Goal: Transaction & Acquisition: Purchase product/service

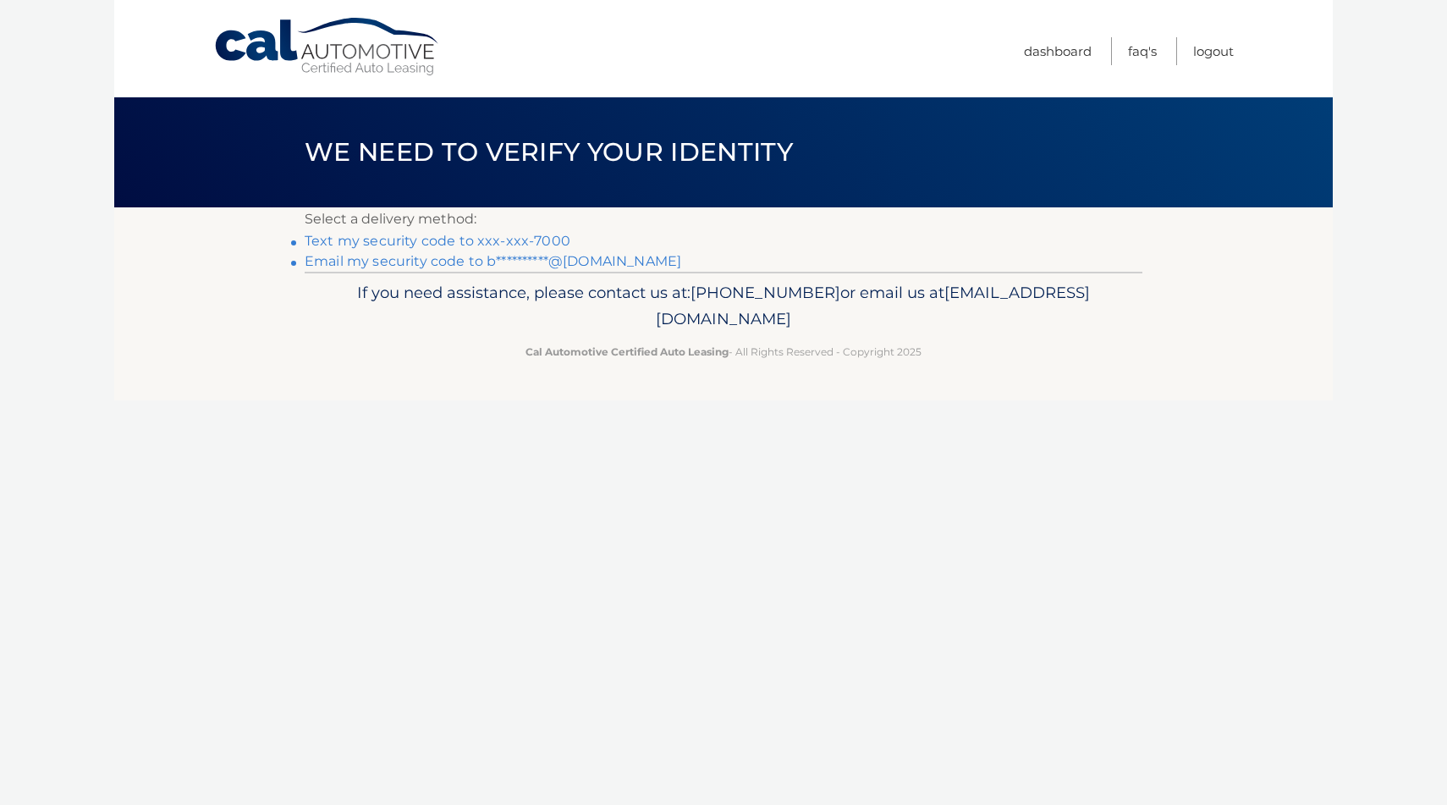
click at [459, 237] on link "Text my security code to xxx-xxx-7000" at bounding box center [438, 241] width 266 height 16
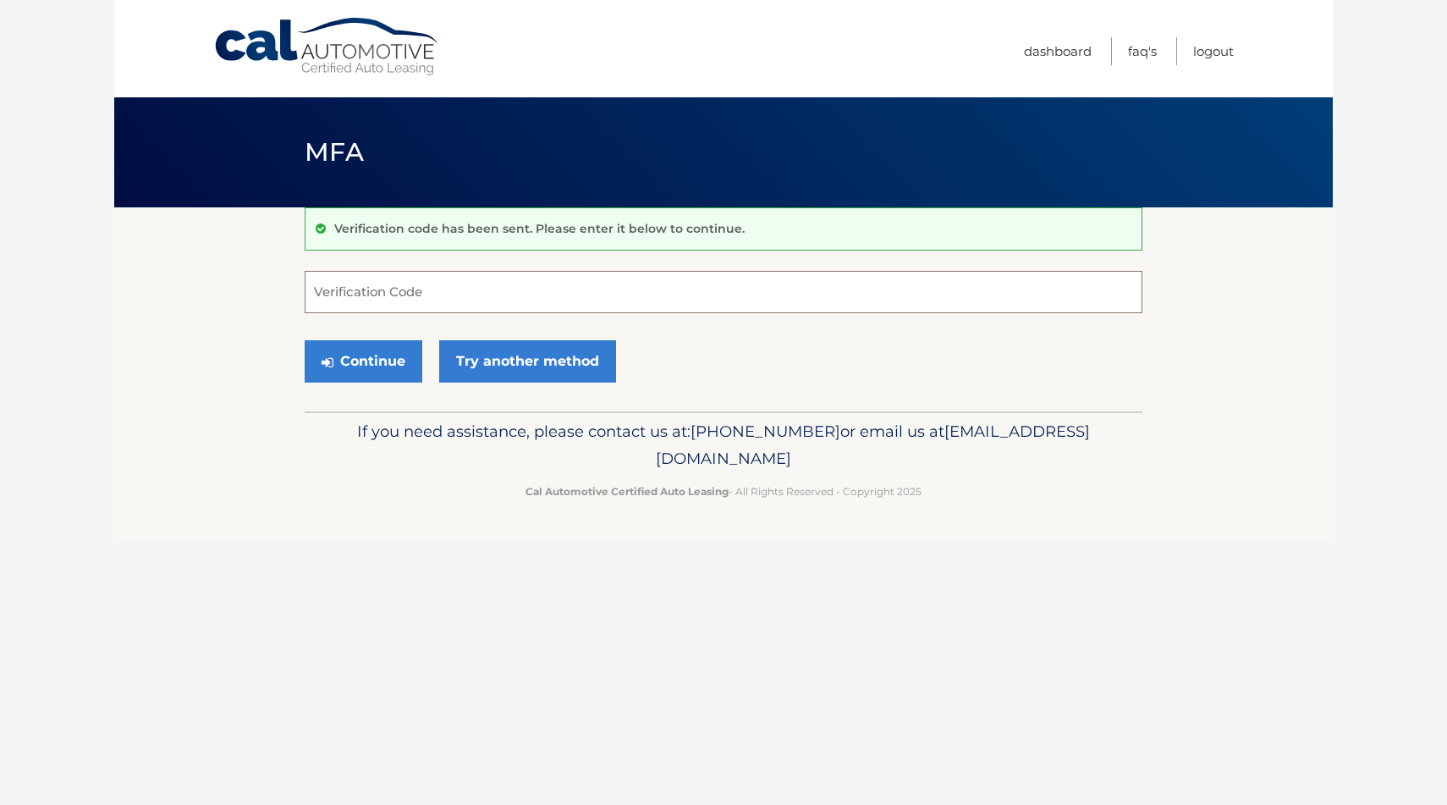
click at [400, 300] on input "Verification Code" at bounding box center [724, 292] width 838 height 42
type input "702182"
click at [344, 356] on button "Continue" at bounding box center [364, 361] width 118 height 42
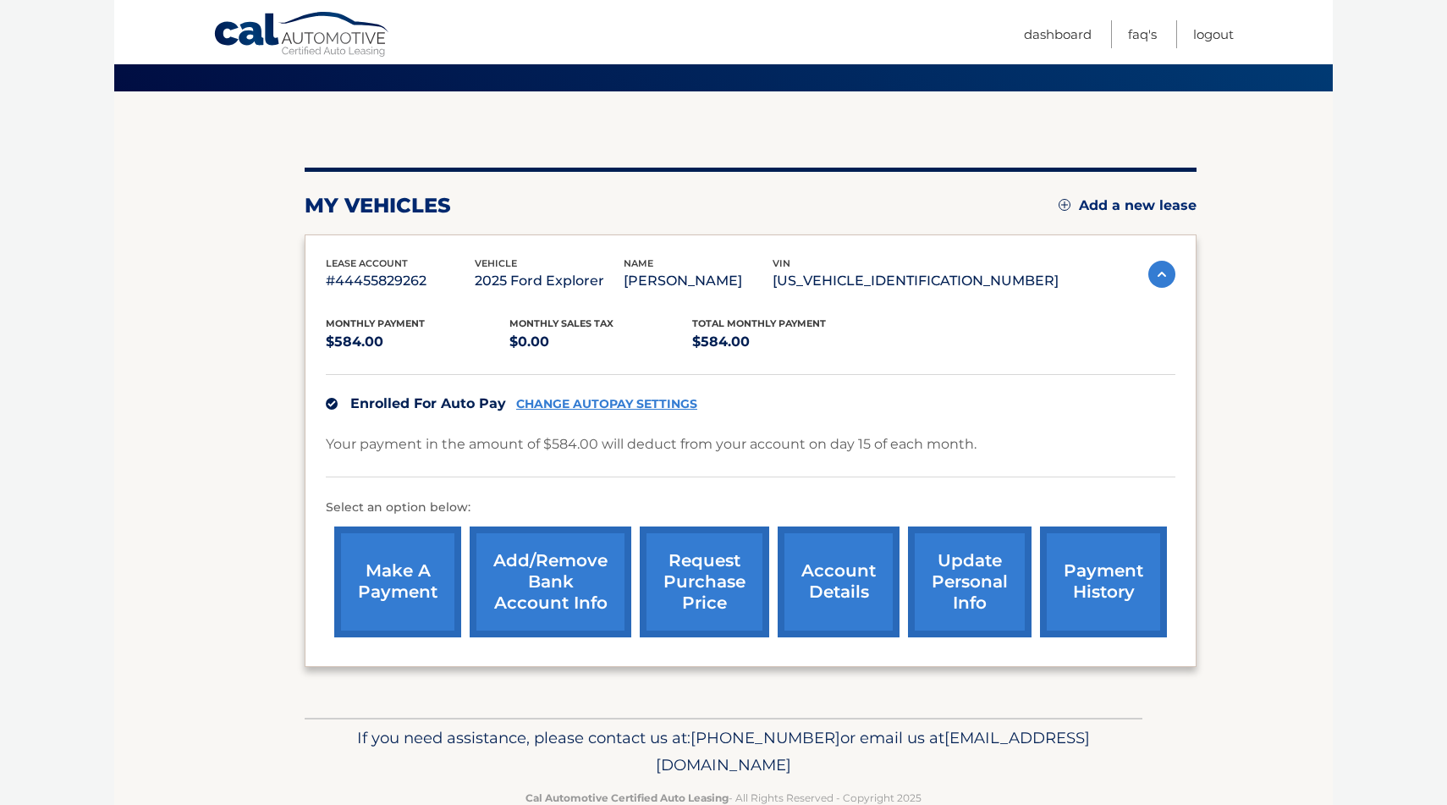
scroll to position [116, 0]
click at [389, 587] on link "make a payment" at bounding box center [397, 582] width 127 height 111
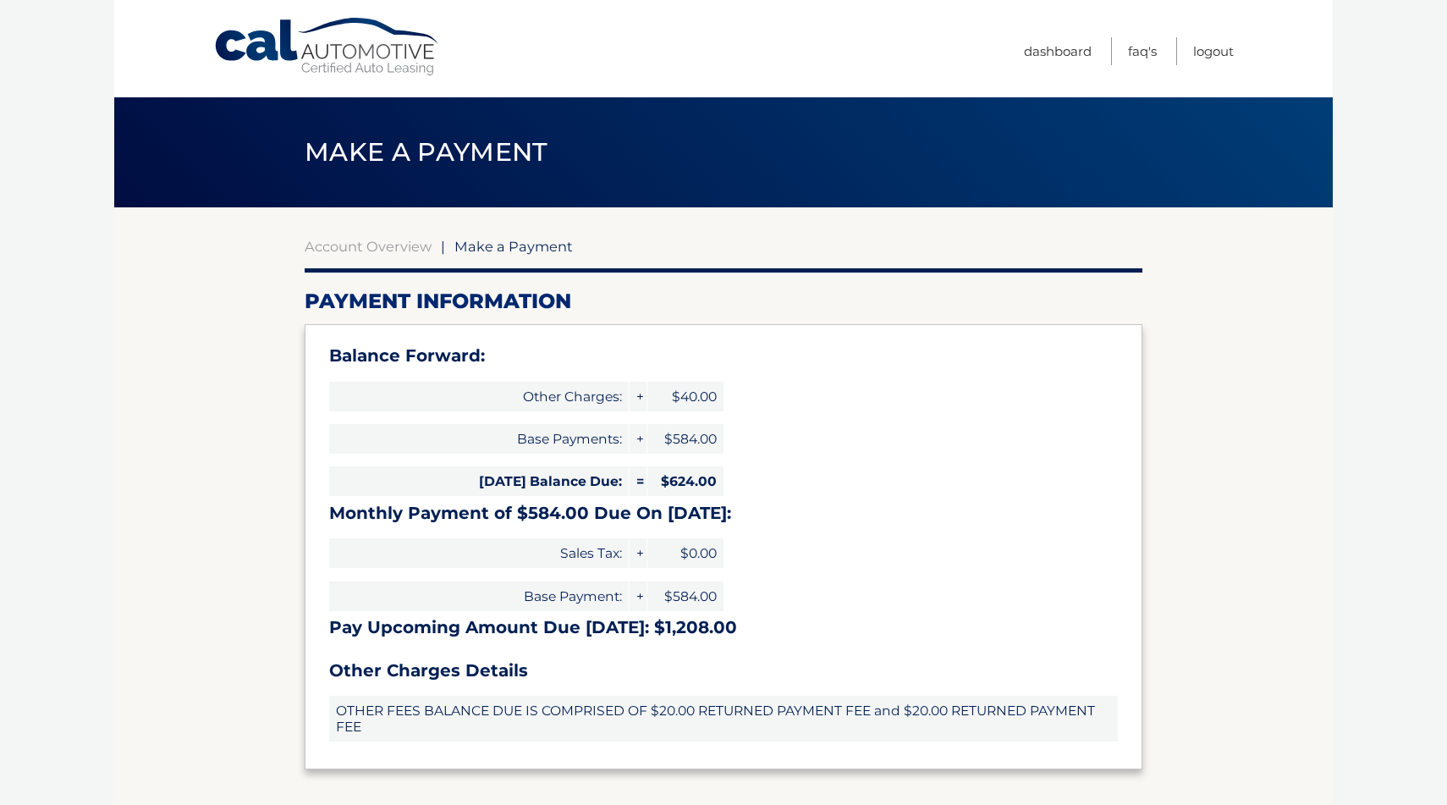
select select "N2I2ZjAxYmQtZGJkNy00OTk1LWIyNmUtMDRjMjk2YTkxN2Vk"
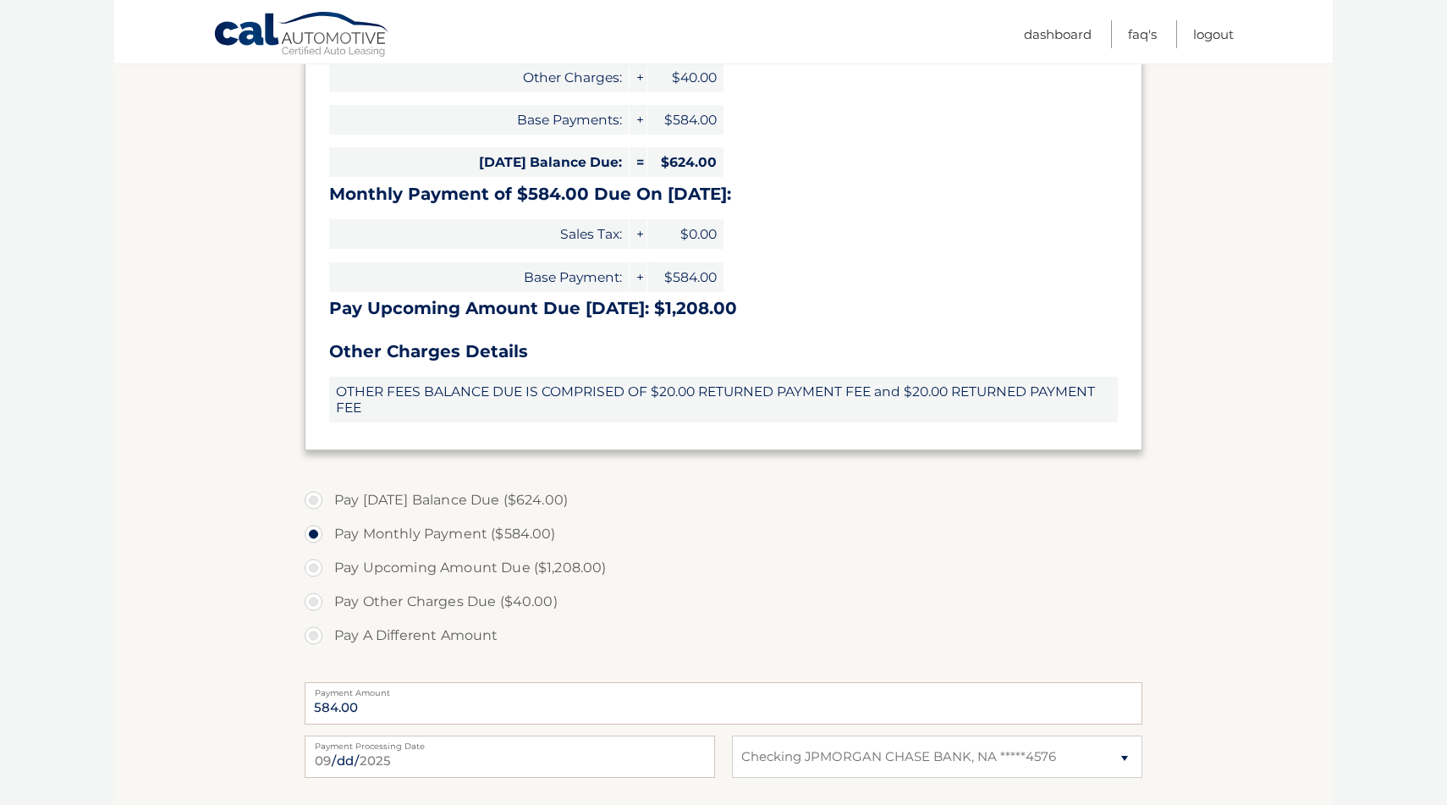
scroll to position [489, 0]
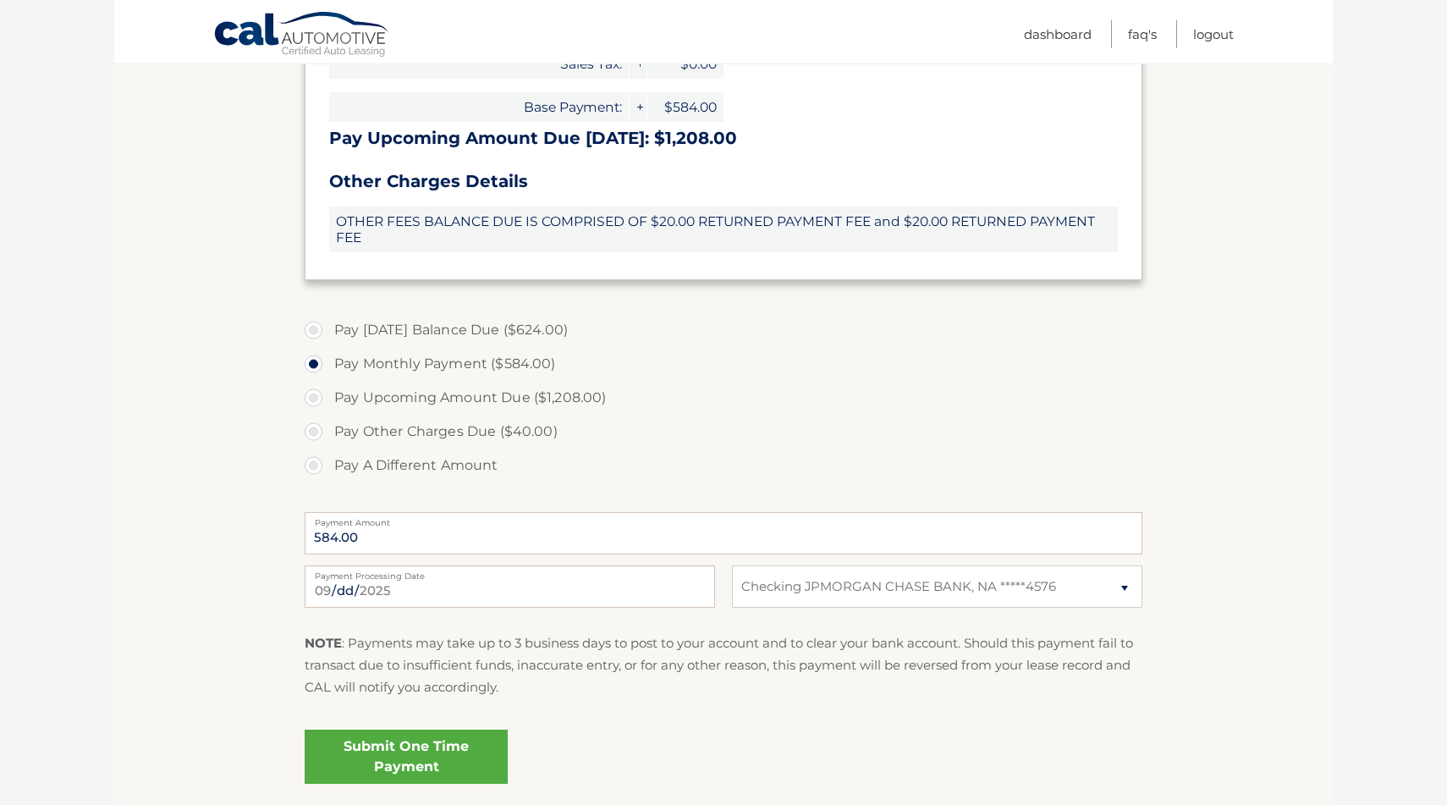
click at [306, 332] on label "Pay Today's Balance Due ($624.00)" at bounding box center [724, 330] width 838 height 34
click at [312, 332] on input "Pay Today's Balance Due ($624.00)" at bounding box center [320, 326] width 17 height 27
radio input "true"
type input "624.00"
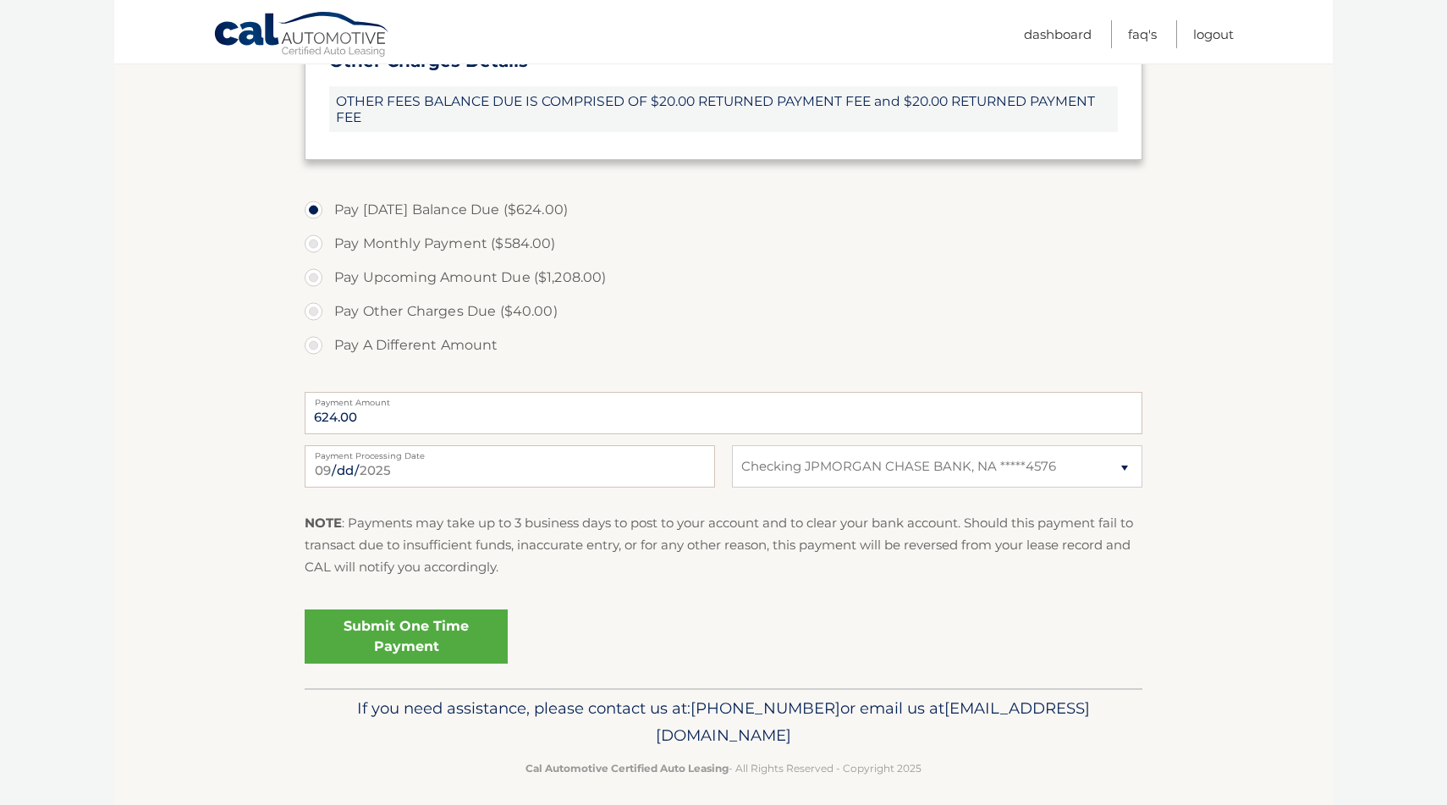
click at [398, 635] on link "Submit One Time Payment" at bounding box center [406, 636] width 203 height 54
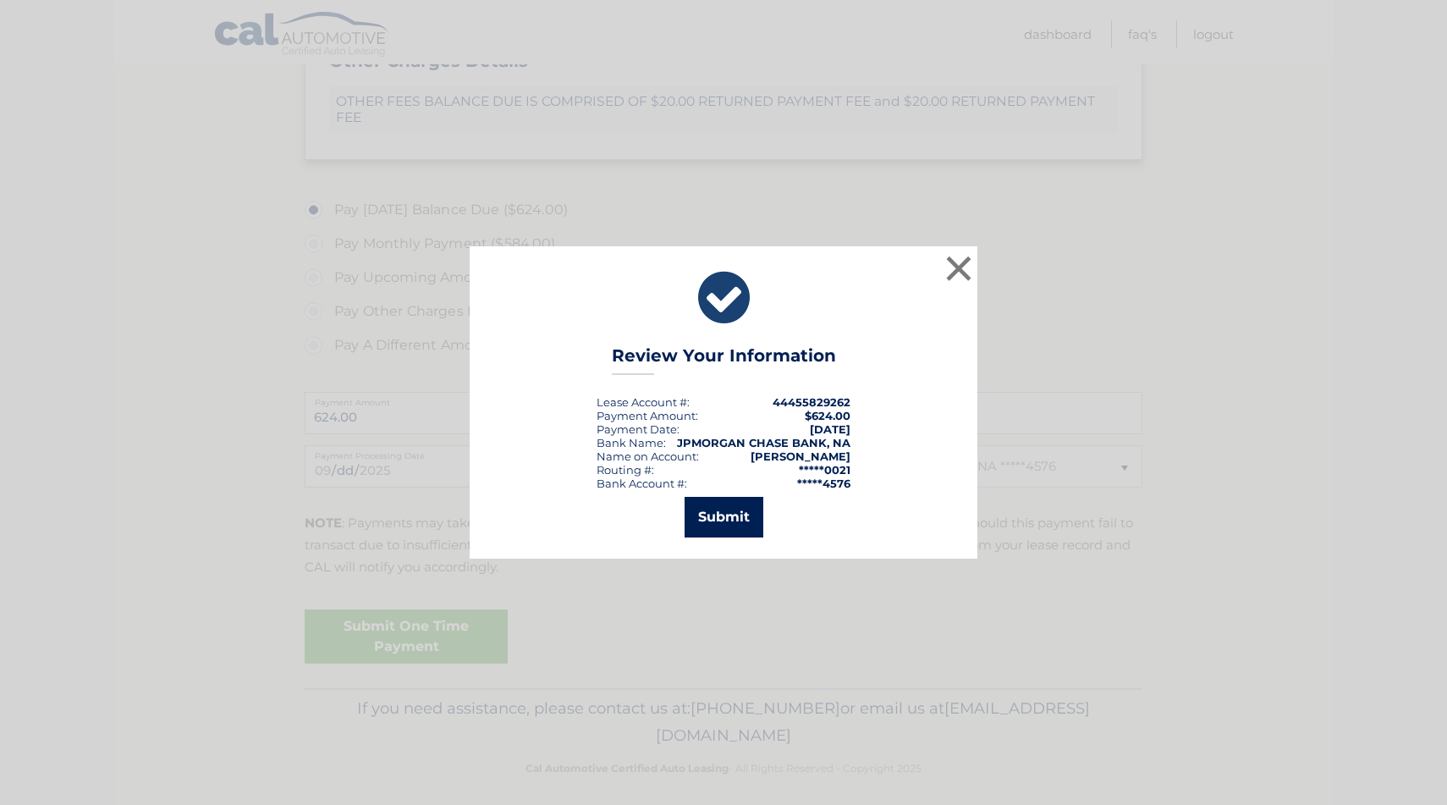
click at [713, 524] on button "Submit" at bounding box center [724, 517] width 79 height 41
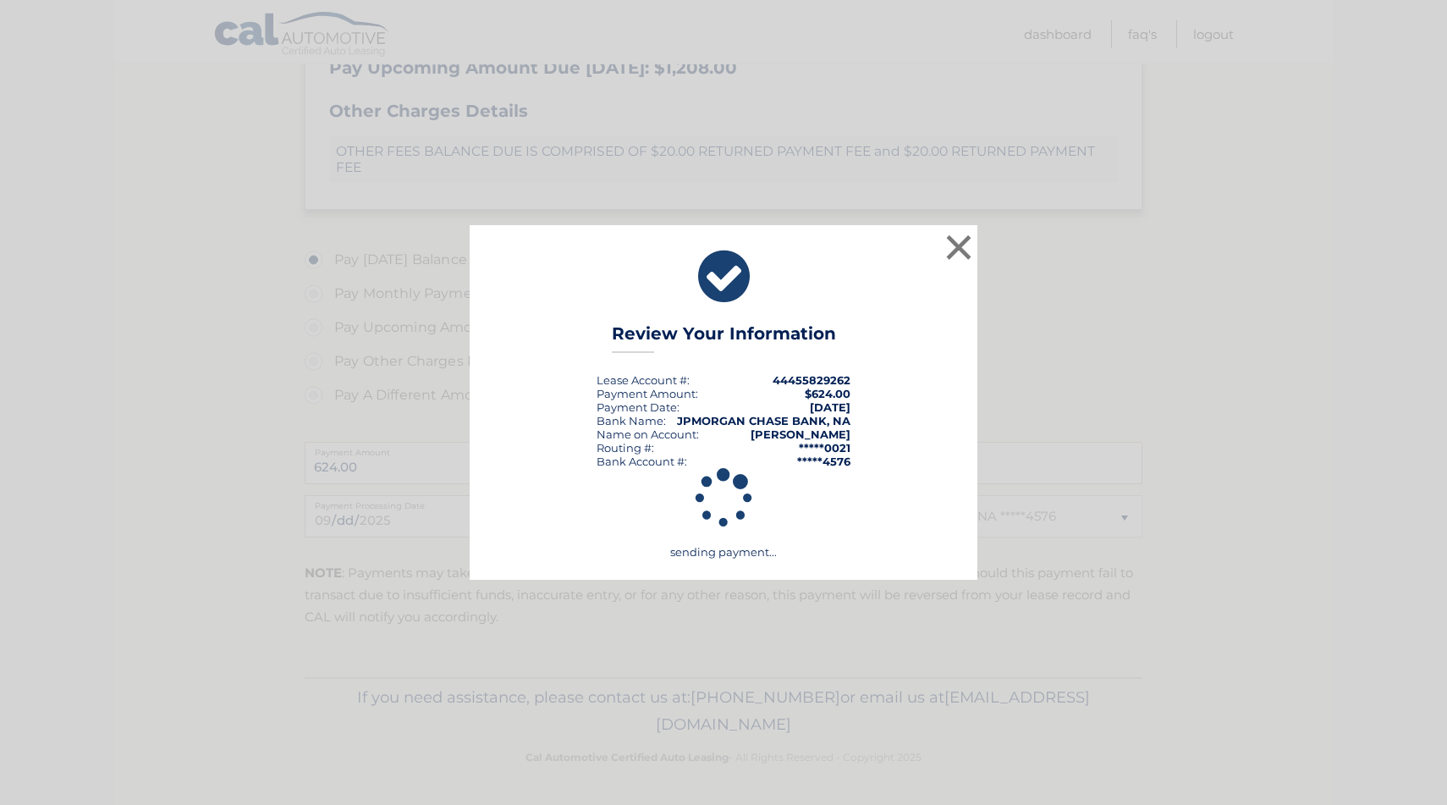
scroll to position [560, 0]
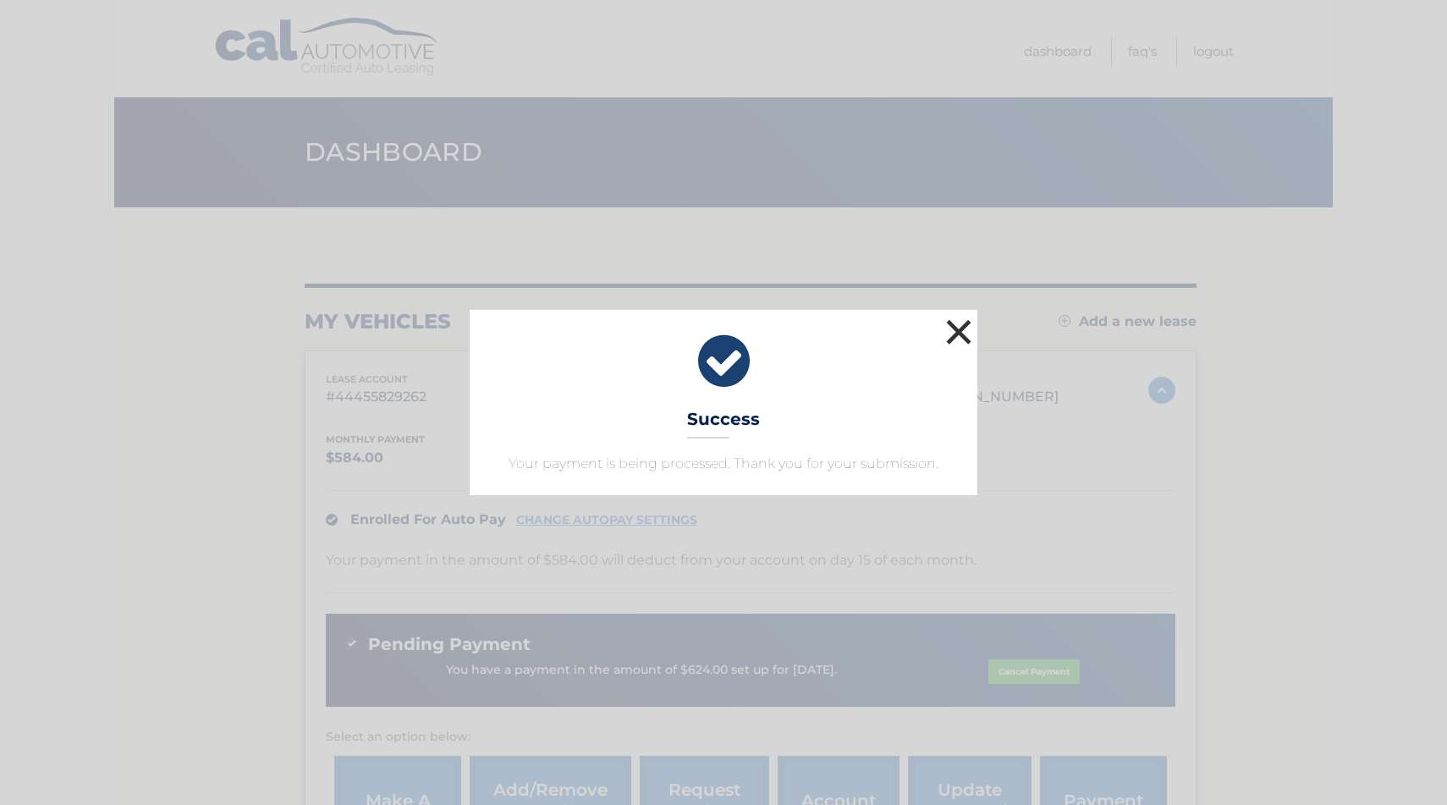
click at [965, 333] on button "×" at bounding box center [959, 332] width 34 height 34
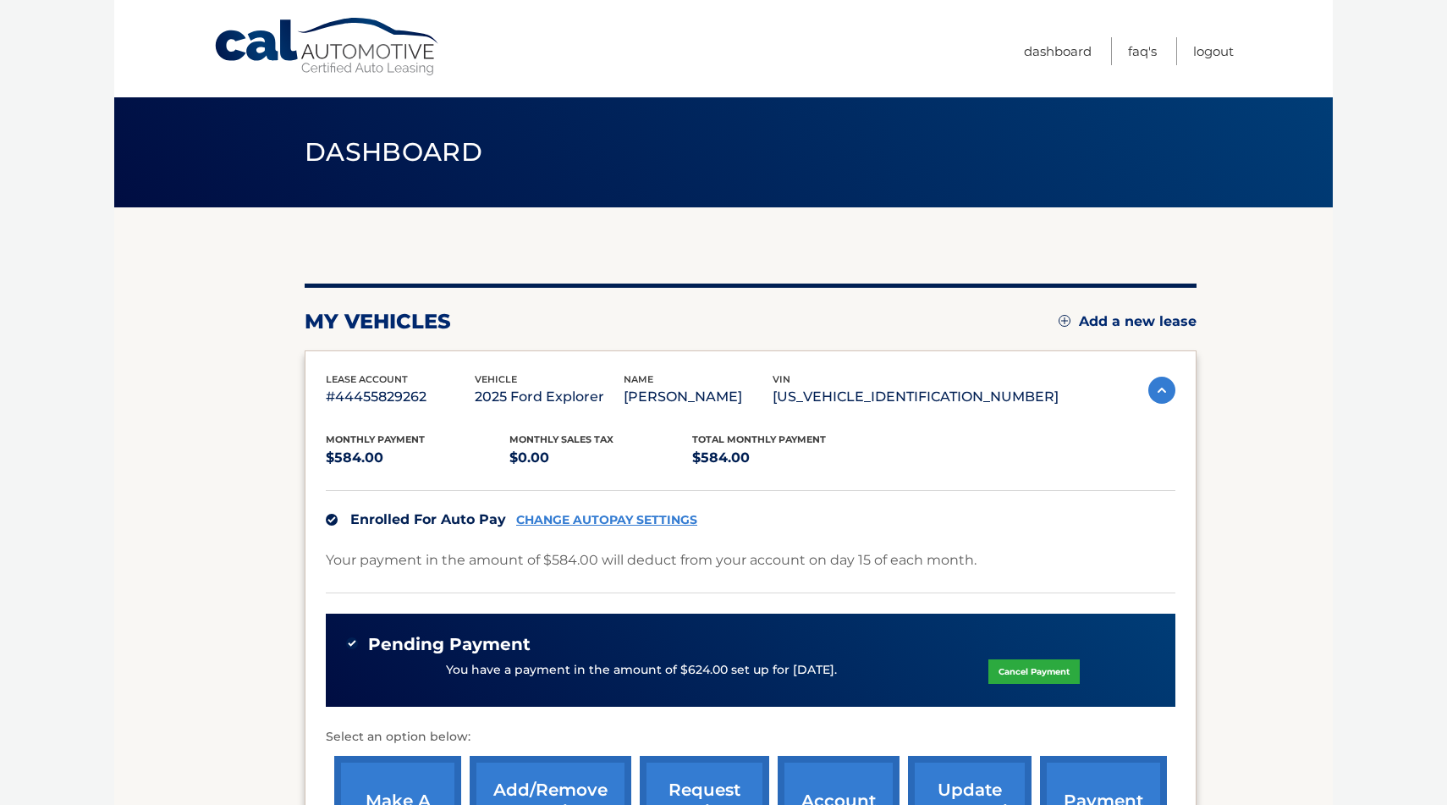
scroll to position [270, 0]
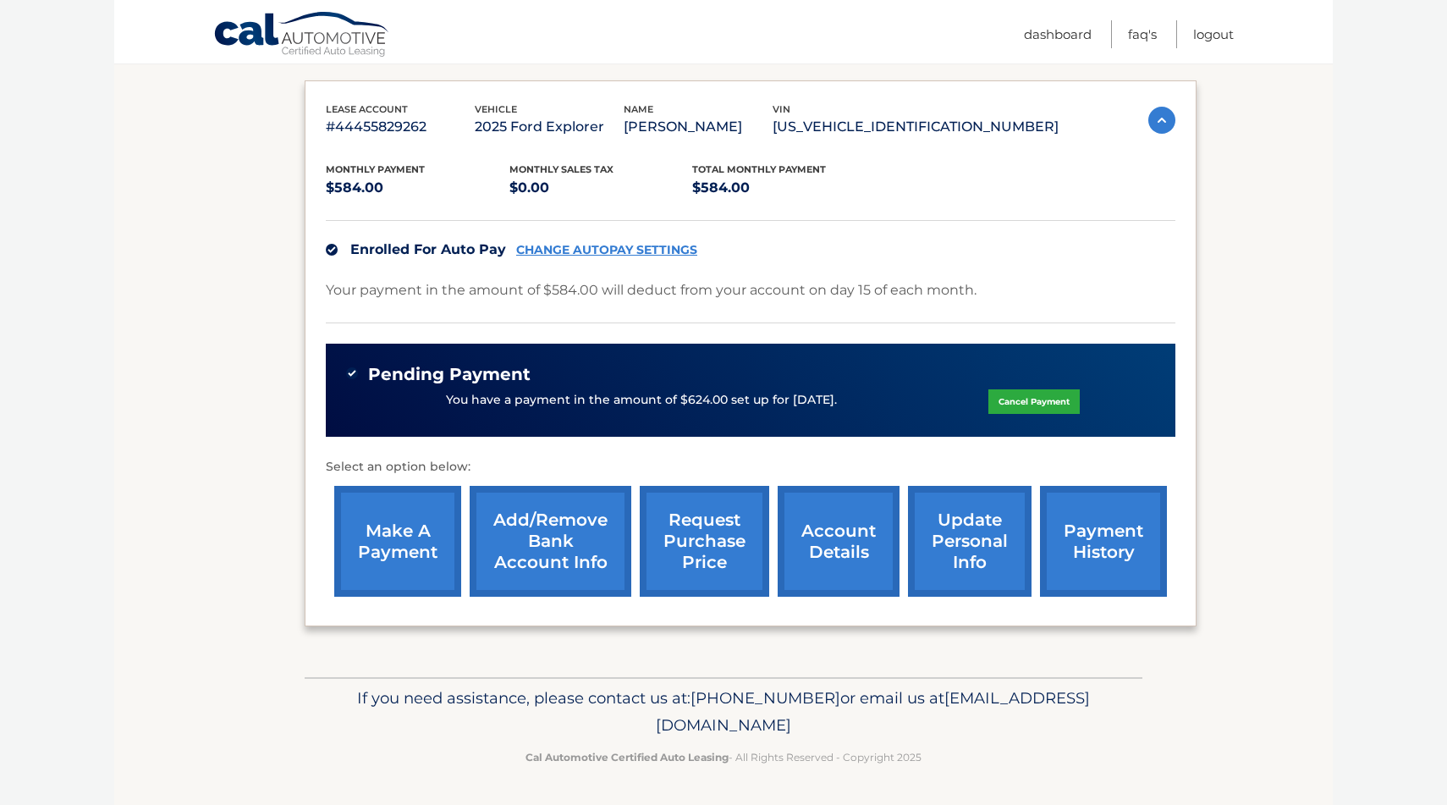
click at [269, 36] on link "Cal Automotive" at bounding box center [302, 35] width 178 height 49
